Goal: Task Accomplishment & Management: Manage account settings

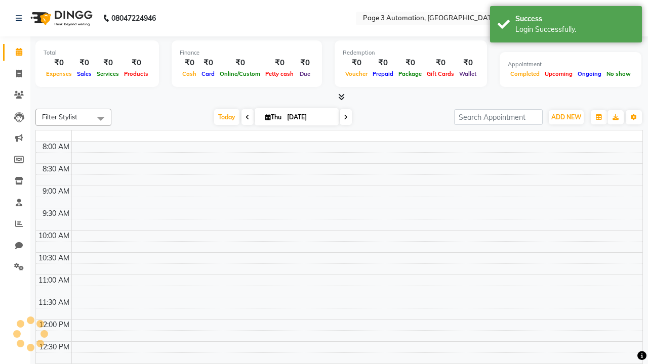
select select "en"
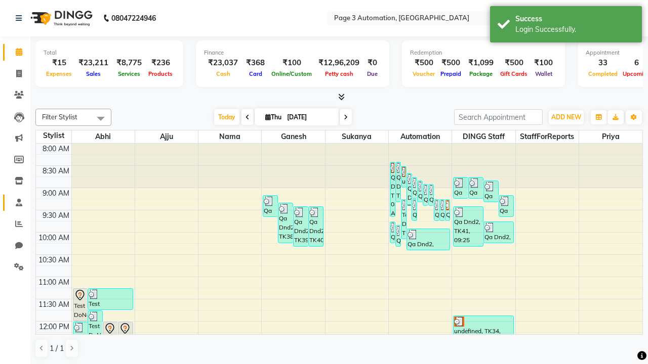
click at [15, 202] on span at bounding box center [19, 203] width 18 height 12
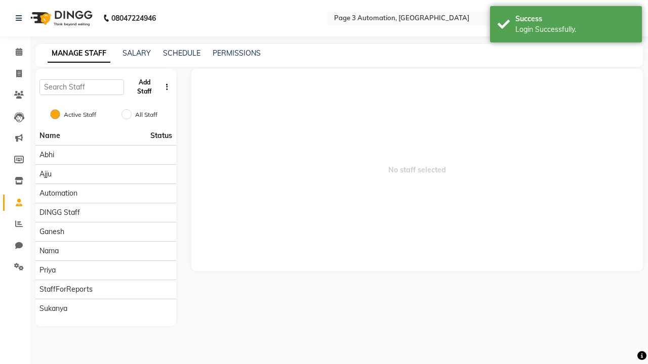
click at [144, 87] on button "Add Staff" at bounding box center [144, 87] width 33 height 26
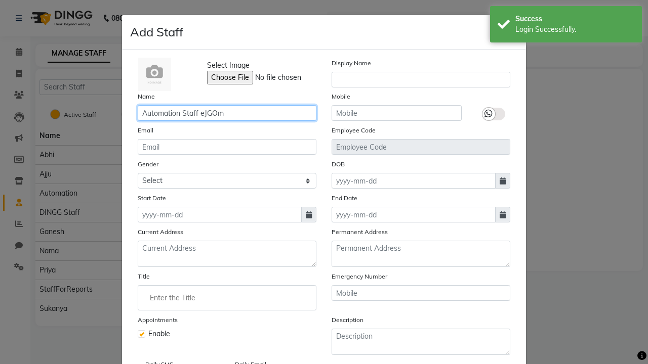
type input "Automation Staff eJGOm"
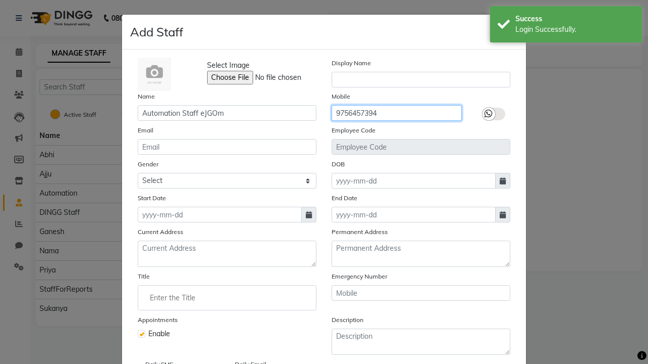
type input "9756457394"
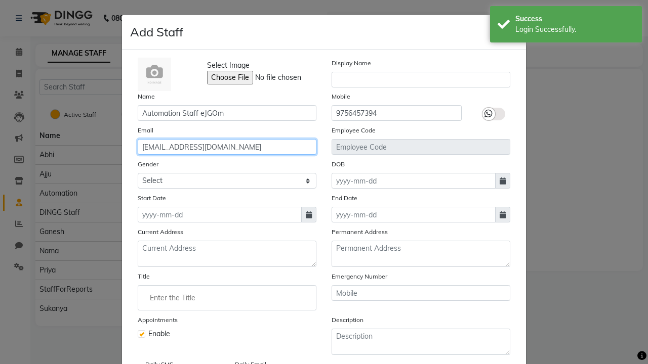
type input "[EMAIL_ADDRESS][DOMAIN_NAME]"
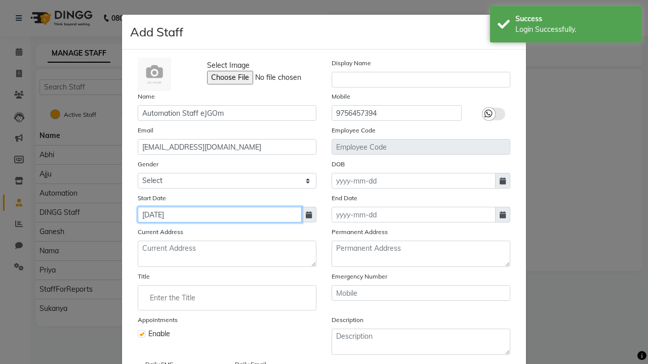
type input "[DATE]"
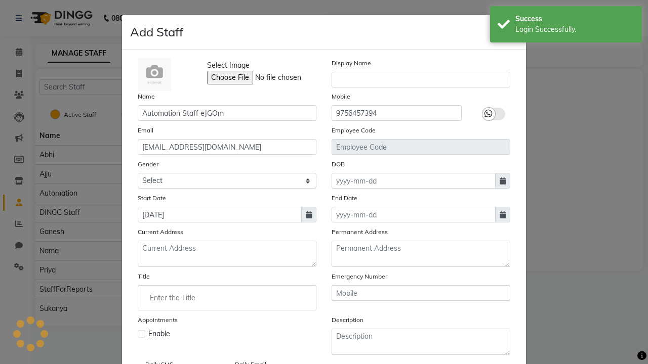
checkbox input "false"
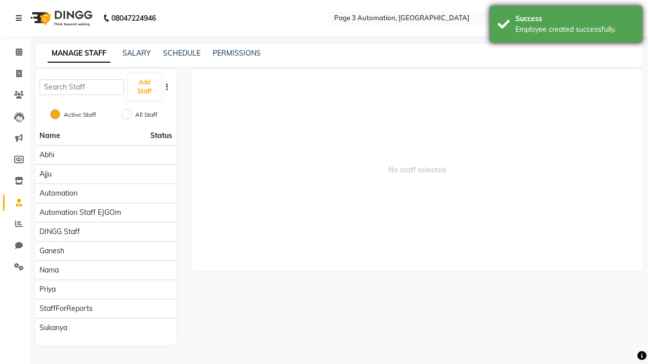
click at [566, 26] on div "Employee created successfully." at bounding box center [574, 29] width 119 height 11
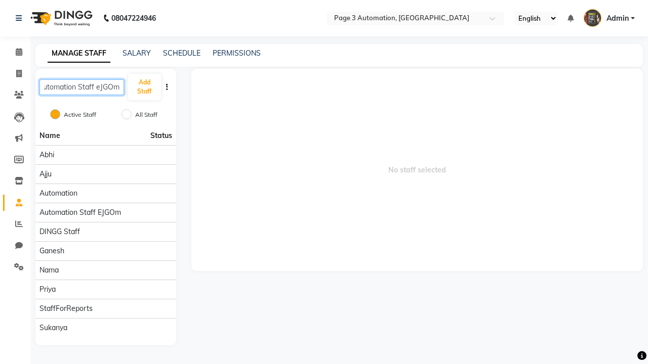
type input "Automation Staff eJGOm"
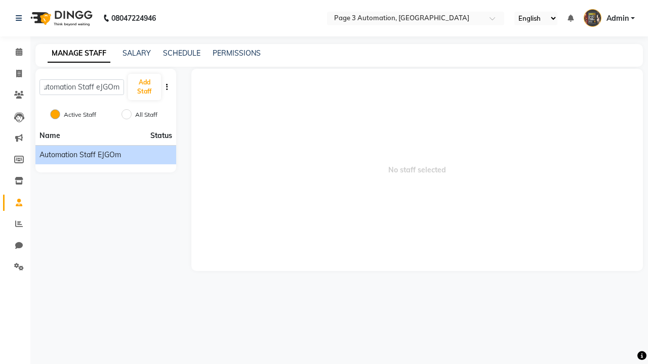
click at [105, 155] on span "Automation Staff eJGOm" at bounding box center [79, 155] width 81 height 11
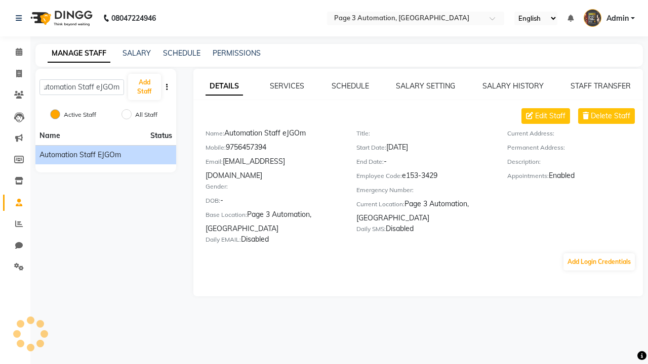
scroll to position [0, 0]
click at [599, 254] on button "Add Login Credentials" at bounding box center [598, 262] width 71 height 17
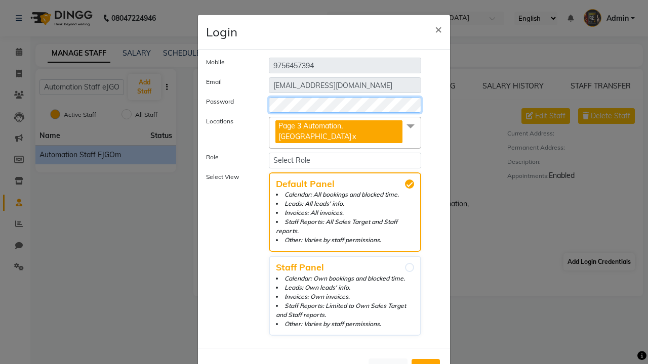
select select "4595"
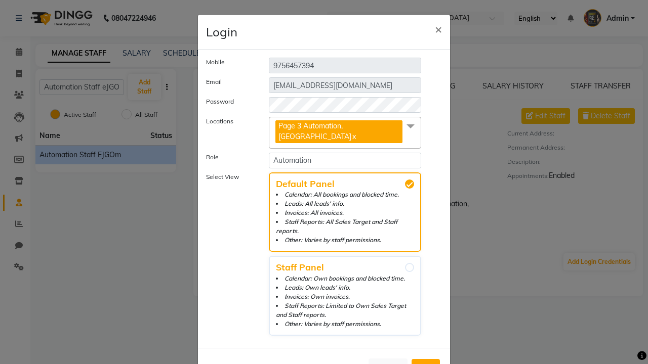
click at [426, 363] on span "Add" at bounding box center [426, 368] width 16 height 10
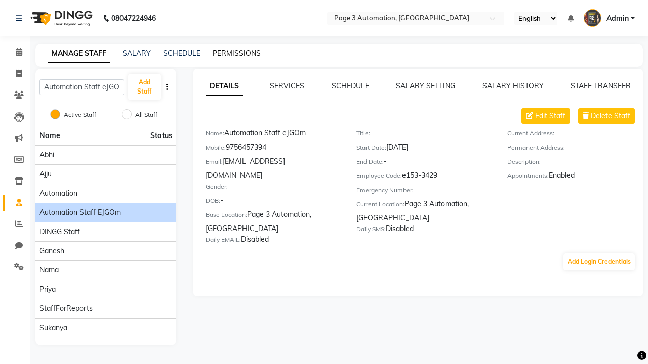
click at [236, 53] on link "PERMISSIONS" at bounding box center [237, 53] width 48 height 9
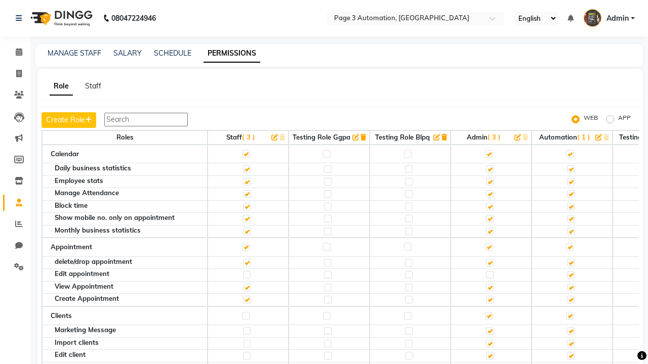
click at [569, 154] on label at bounding box center [570, 154] width 8 height 8
click at [569, 154] on input "checkbox" at bounding box center [569, 154] width 7 height 7
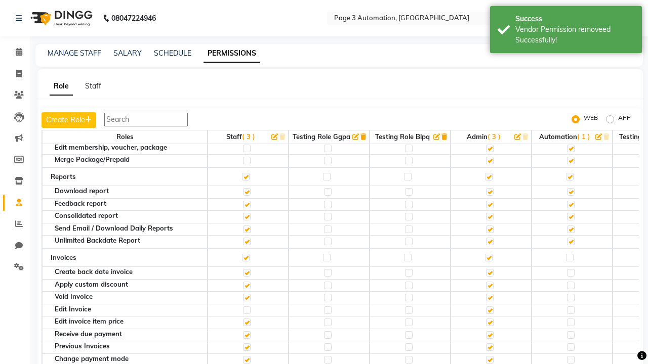
click at [569, 100] on label at bounding box center [570, 96] width 8 height 8
click at [569, 99] on input "checkbox" at bounding box center [569, 96] width 7 height 7
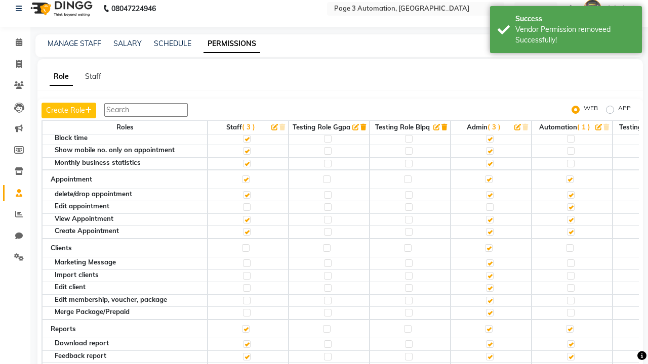
scroll to position [0, 0]
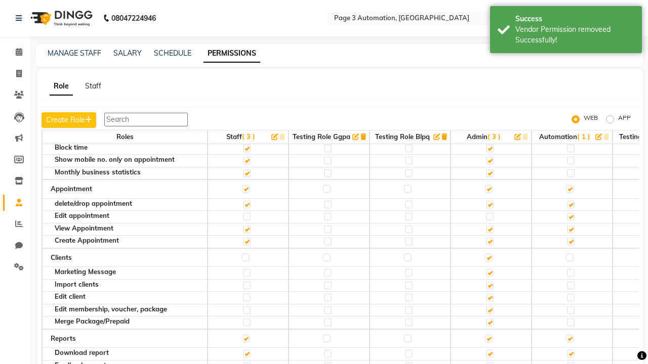
click at [609, 18] on span "Admin" at bounding box center [617, 18] width 22 height 11
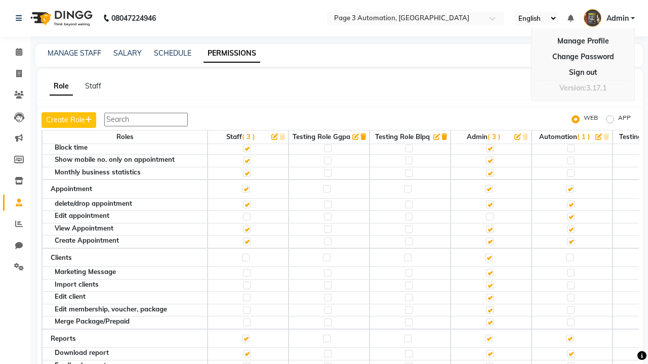
scroll to position [10, 0]
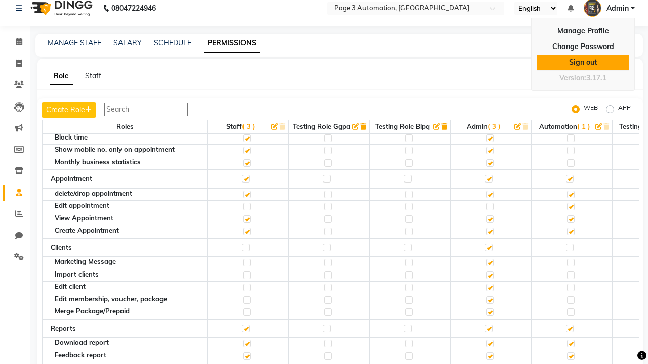
click at [583, 62] on link "Sign out" at bounding box center [582, 63] width 93 height 16
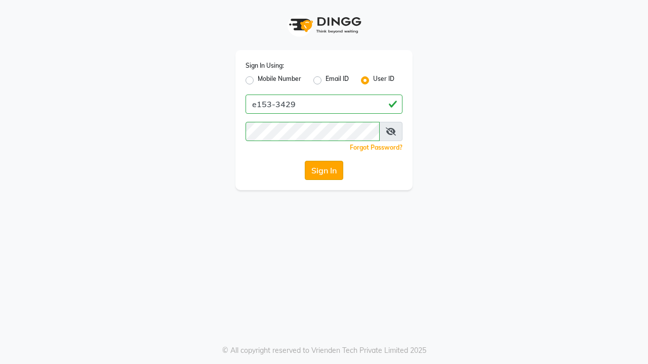
click at [324, 171] on button "Sign In" at bounding box center [324, 170] width 38 height 19
